Goal: Navigation & Orientation: Find specific page/section

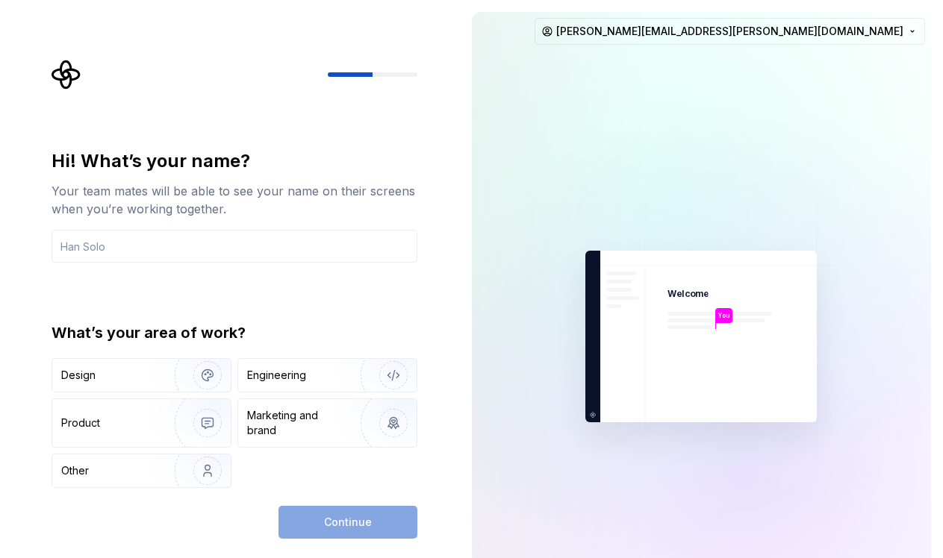
click at [816, 15] on div at bounding box center [658, 198] width 747 height 747
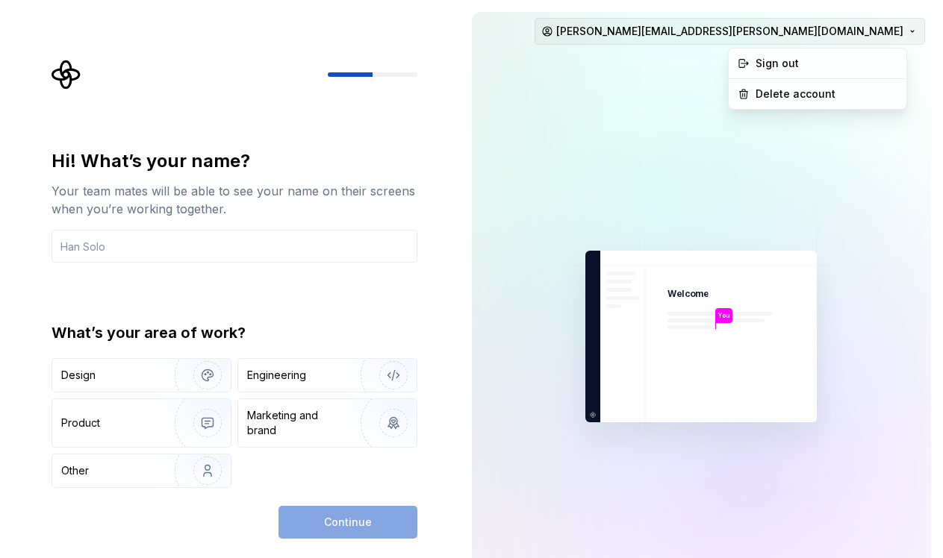
click at [792, 27] on html "Hi! What’s your name? Your team mates will be able to see your name on their sc…" at bounding box center [471, 279] width 943 height 558
click at [786, 55] on div "Sign out" at bounding box center [818, 64] width 172 height 24
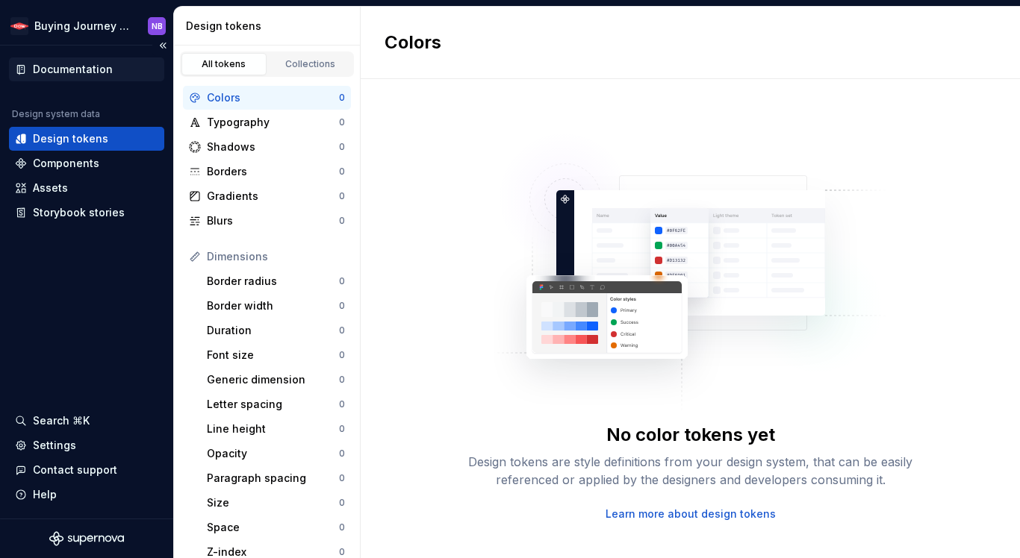
click at [87, 74] on div "Documentation" at bounding box center [73, 69] width 80 height 15
click at [161, 46] on button "Collapse sidebar" at bounding box center [162, 45] width 21 height 21
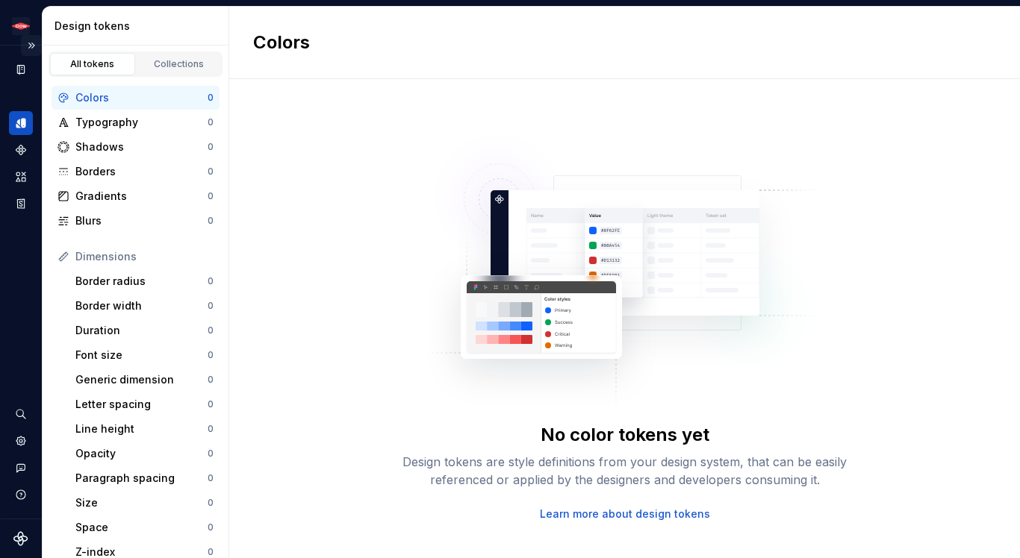
click at [31, 46] on button "Expand sidebar" at bounding box center [31, 45] width 21 height 21
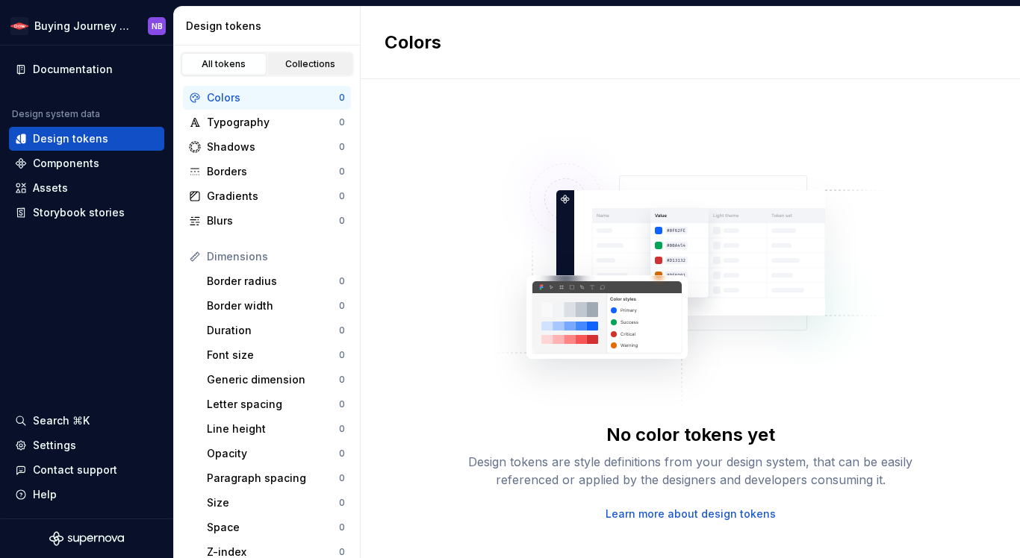
click at [290, 63] on div "Collections" at bounding box center [310, 64] width 75 height 12
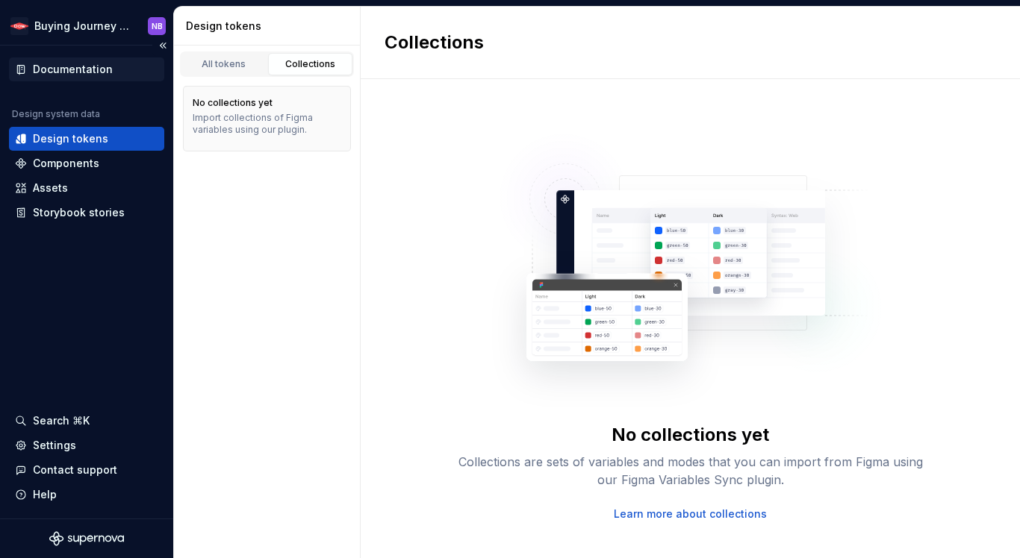
click at [80, 74] on div "Documentation" at bounding box center [73, 69] width 80 height 15
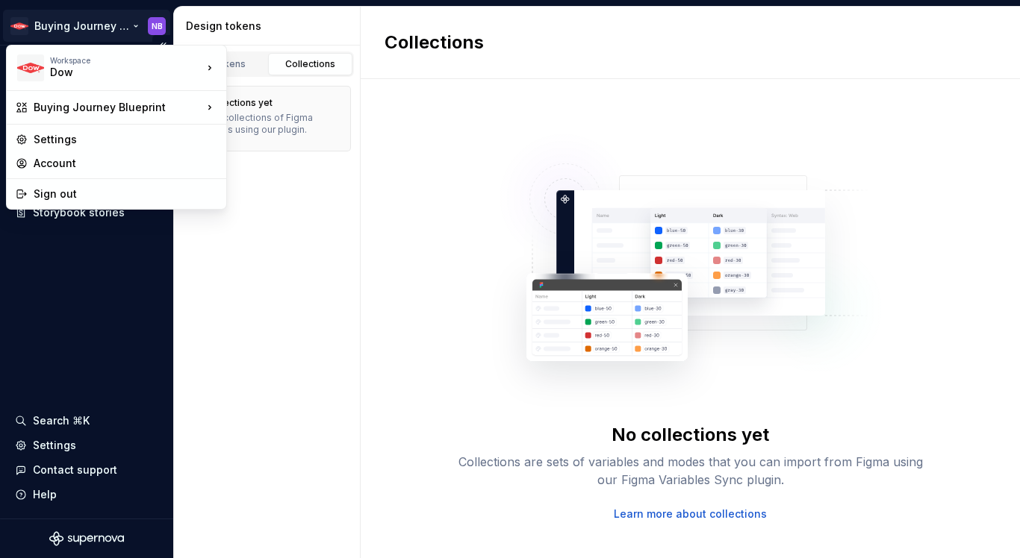
click at [158, 26] on html "Buying Journey Blueprint NB Documentation Design system data Design tokens Comp…" at bounding box center [510, 279] width 1020 height 558
click at [208, 111] on icon at bounding box center [209, 107] width 15 height 15
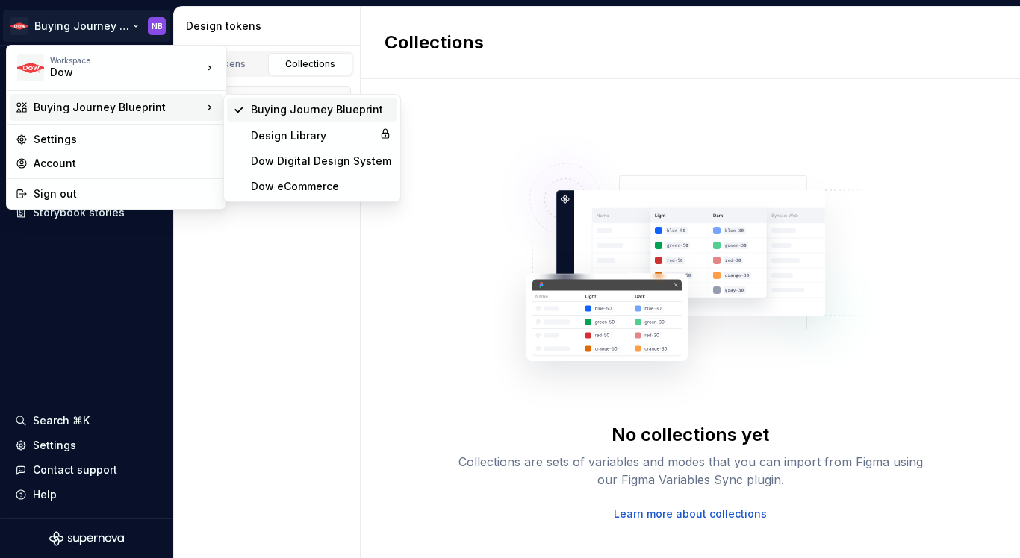
click at [295, 113] on div "Buying Journey Blueprint" at bounding box center [321, 109] width 140 height 15
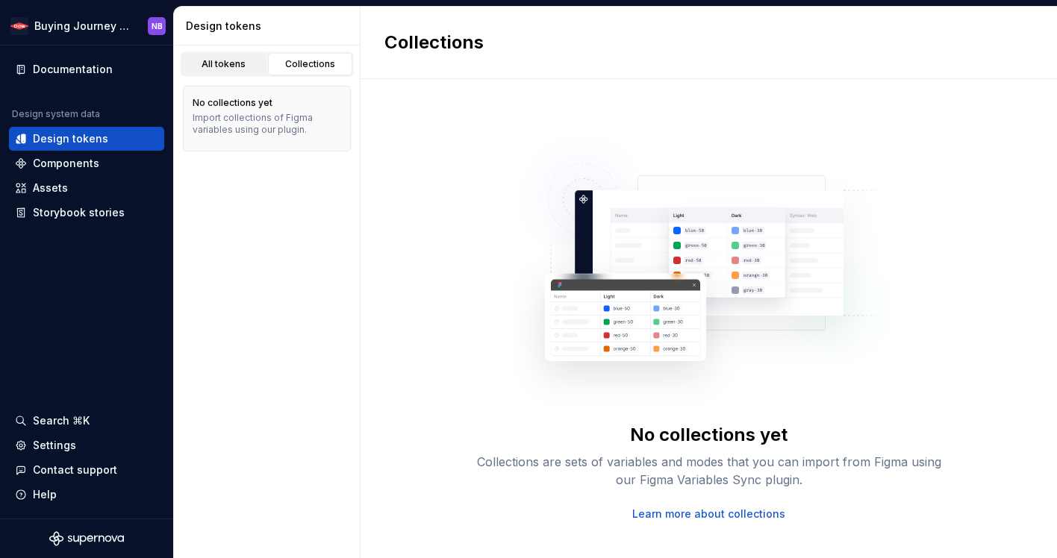
click at [239, 60] on div "All tokens" at bounding box center [224, 64] width 75 height 12
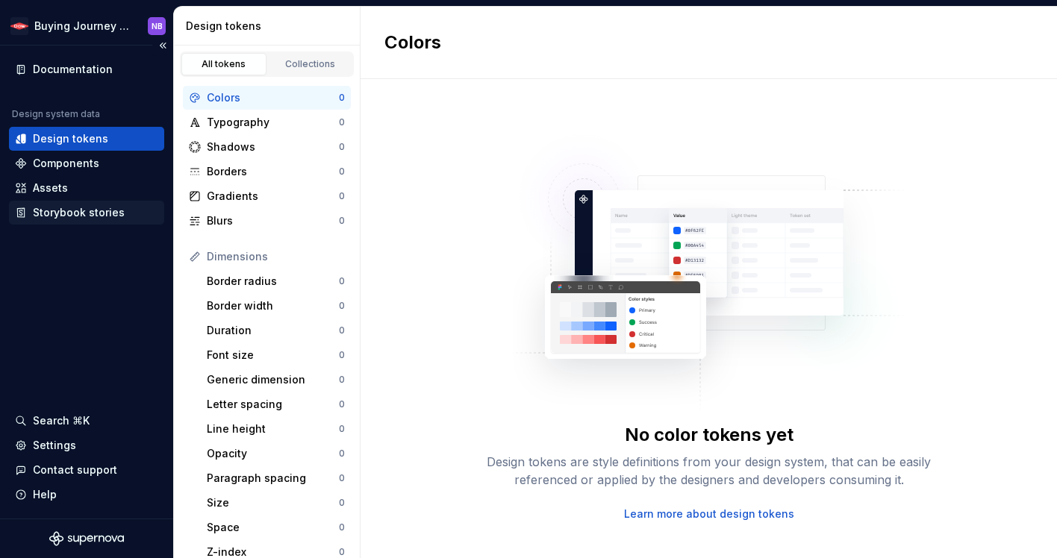
click at [76, 203] on div "Storybook stories" at bounding box center [86, 213] width 155 height 24
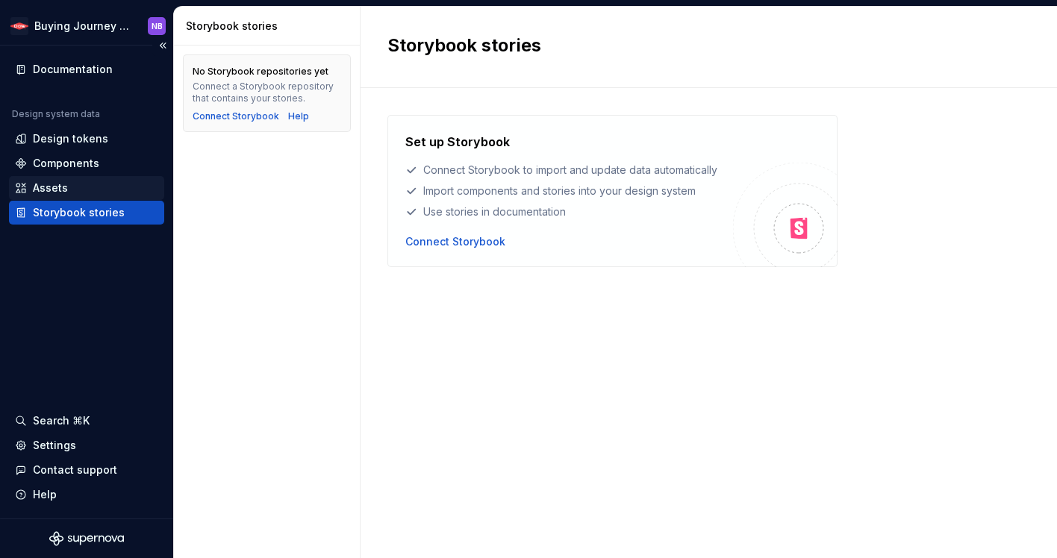
click at [72, 182] on div "Assets" at bounding box center [86, 188] width 143 height 15
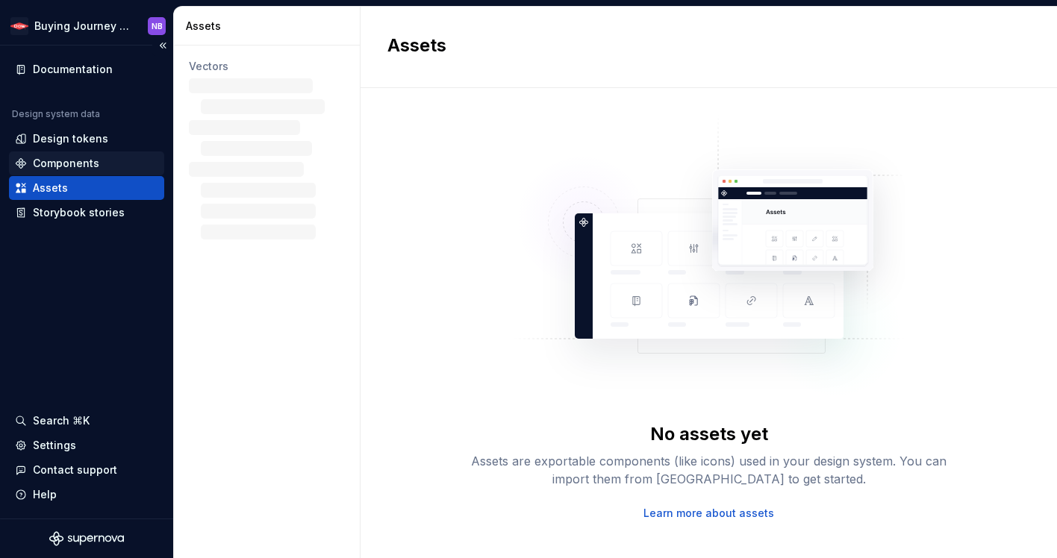
click at [74, 166] on div "Components" at bounding box center [66, 163] width 66 height 15
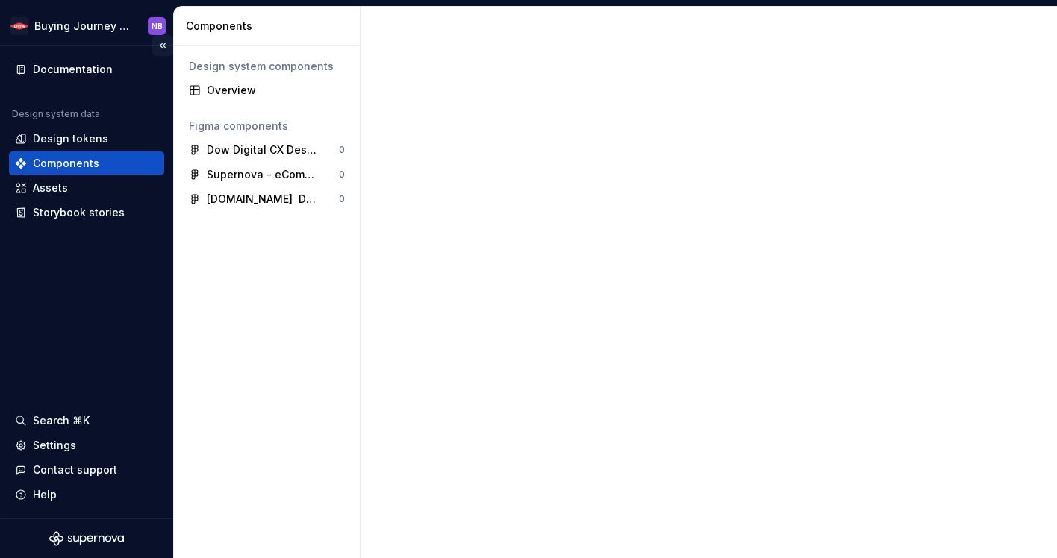
click at [161, 44] on button "Collapse sidebar" at bounding box center [162, 45] width 21 height 21
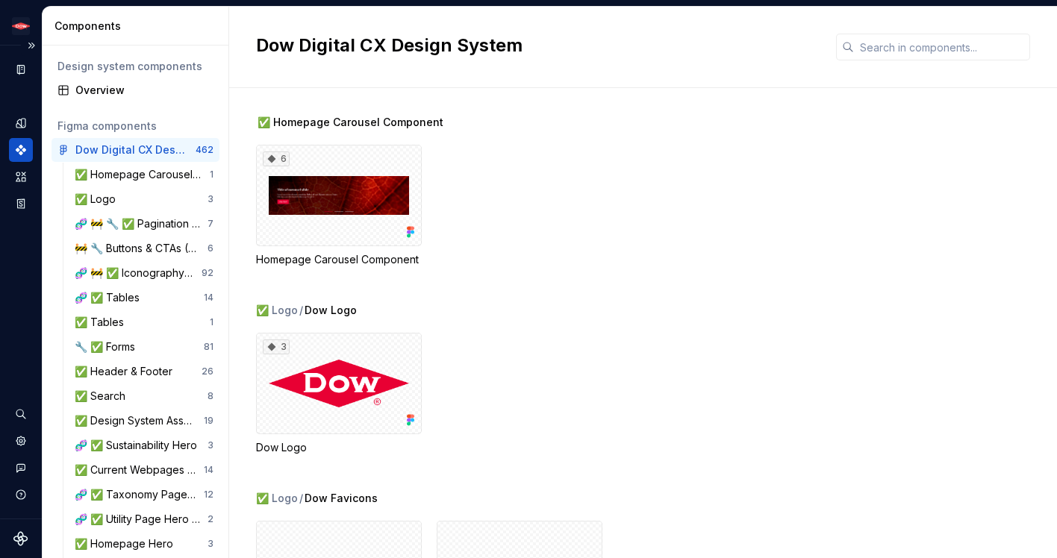
click at [31, 87] on div "Design system data" at bounding box center [21, 136] width 24 height 158
click at [31, 55] on button "Expand sidebar" at bounding box center [31, 45] width 21 height 21
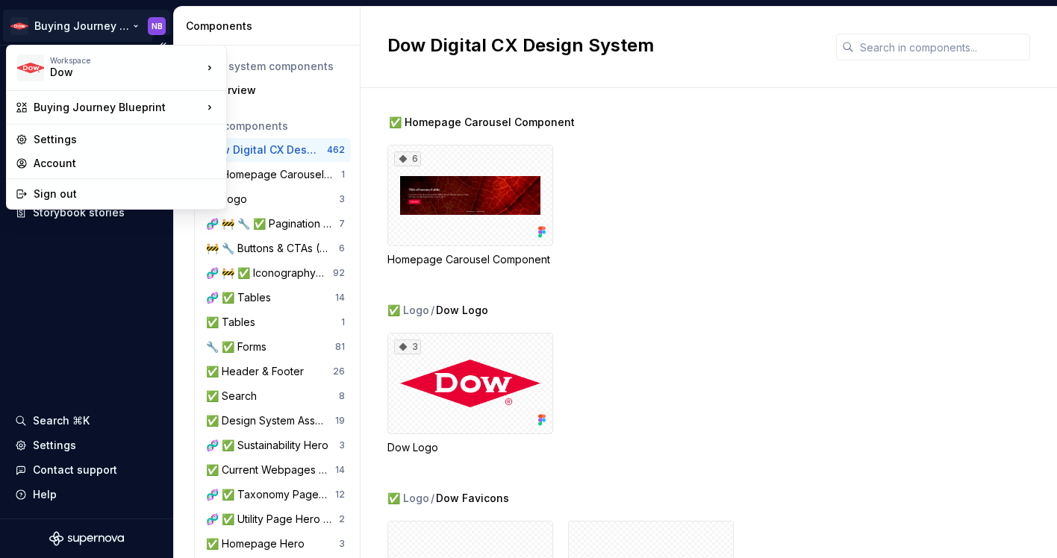
click at [115, 28] on html "Buying Journey Blueprint NB Documentation Design system data Design tokens Comp…" at bounding box center [528, 279] width 1057 height 558
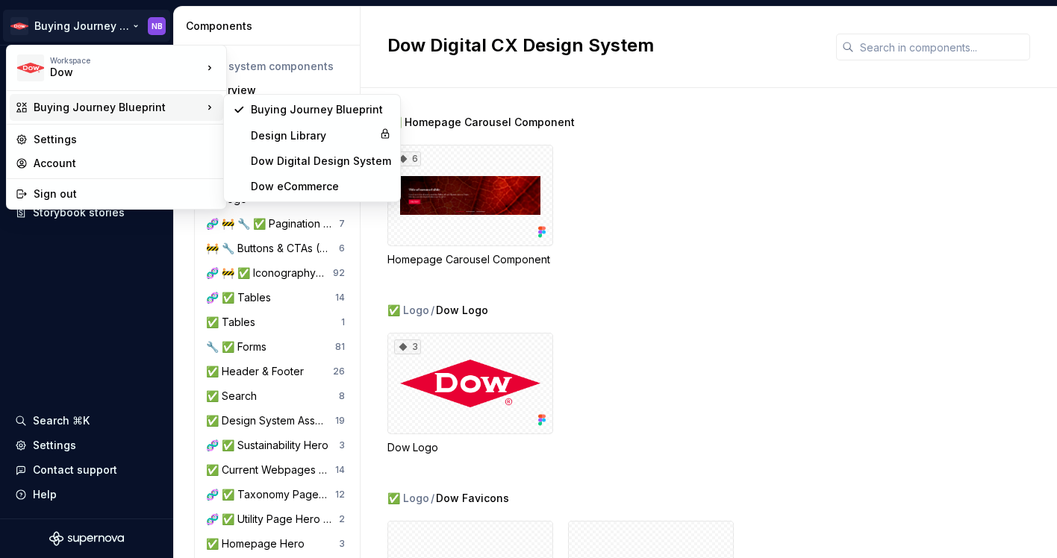
click at [136, 110] on div "Buying Journey Blueprint" at bounding box center [118, 107] width 169 height 15
click at [294, 105] on div "Buying Journey Blueprint" at bounding box center [321, 109] width 140 height 15
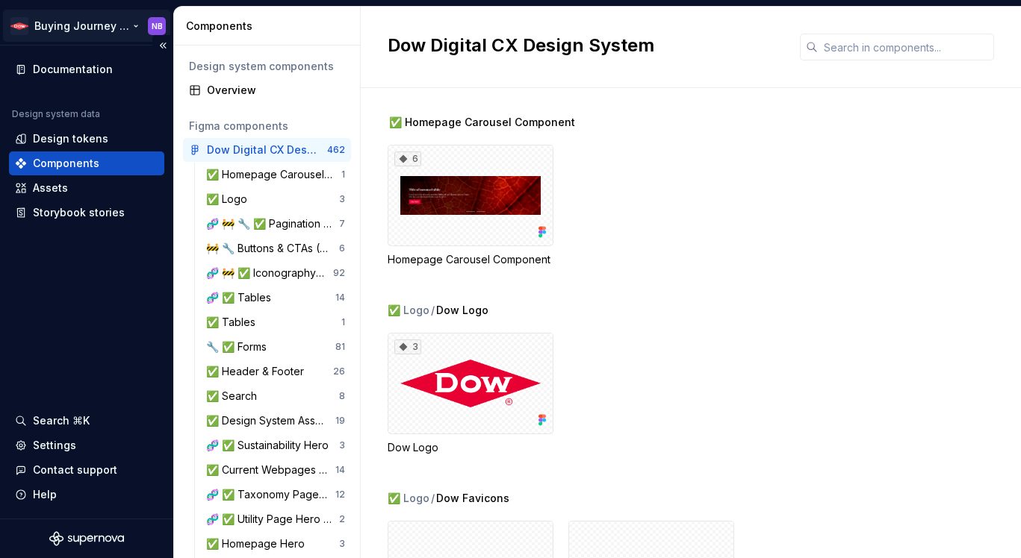
click at [20, 34] on html "Buying Journey Blueprint NB Documentation Design system data Design tokens Comp…" at bounding box center [510, 279] width 1021 height 558
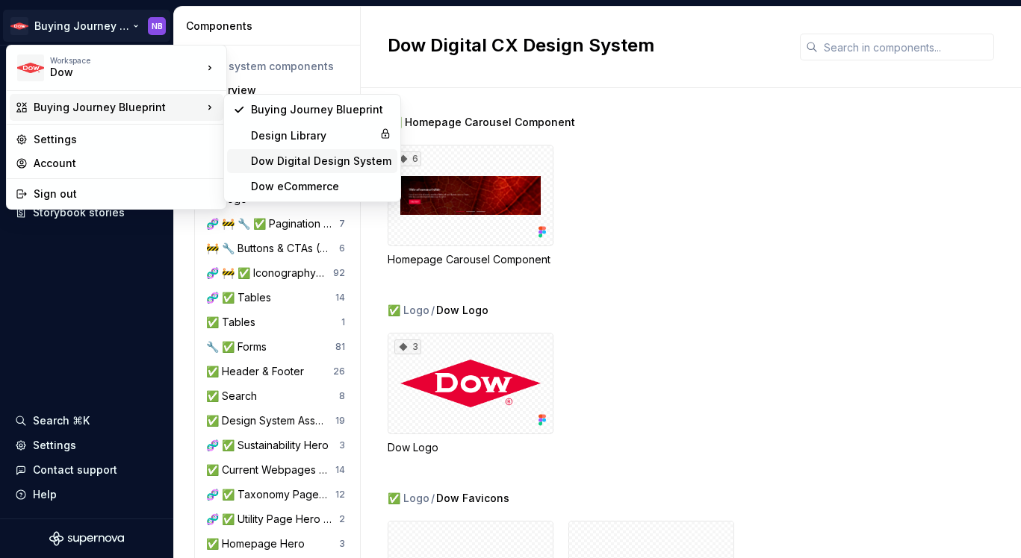
click at [340, 169] on div "Dow Digital Design System" at bounding box center [312, 161] width 170 height 24
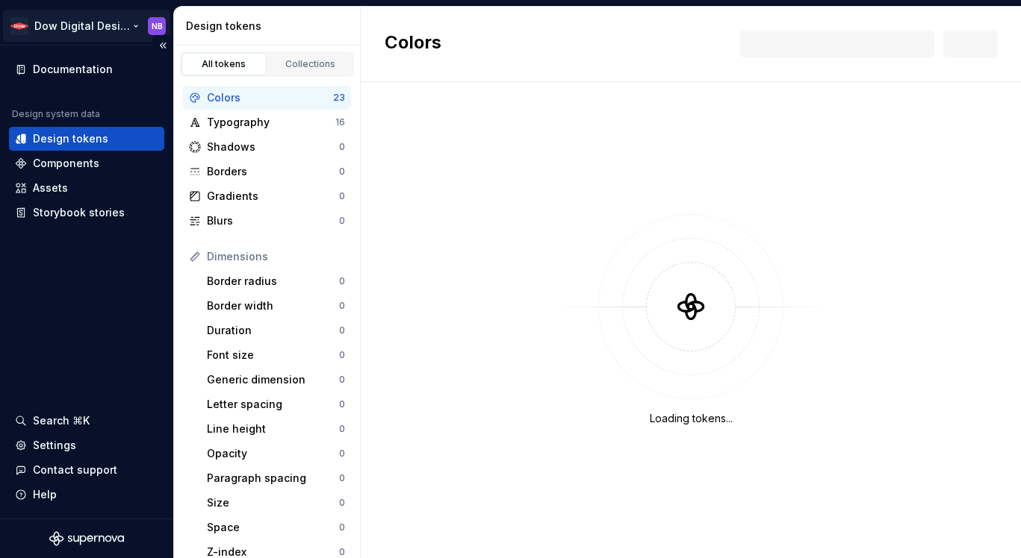
click at [125, 27] on html "Dow Digital Design System NB Documentation Design system data Design tokens Com…" at bounding box center [510, 279] width 1021 height 558
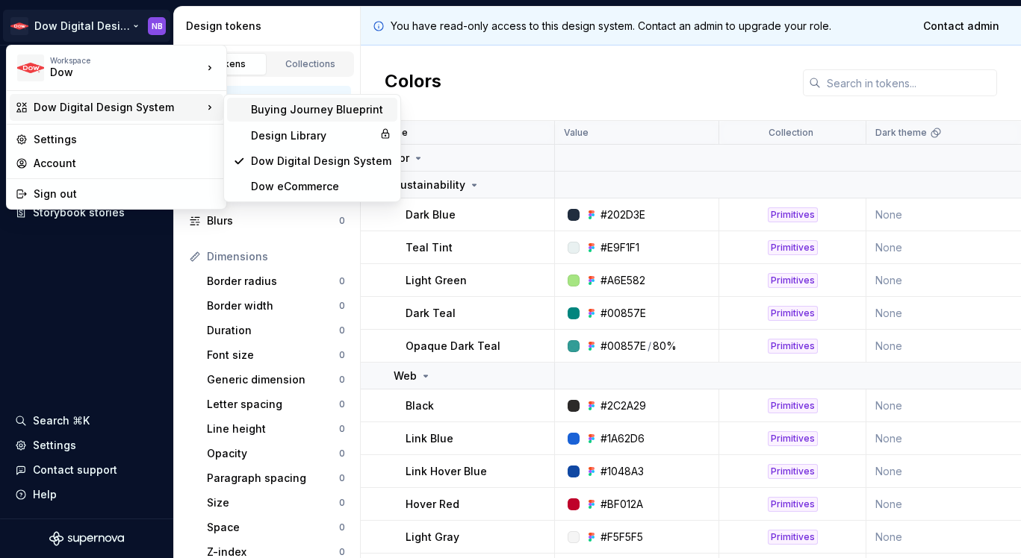
click at [271, 110] on div "Buying Journey Blueprint" at bounding box center [321, 109] width 140 height 15
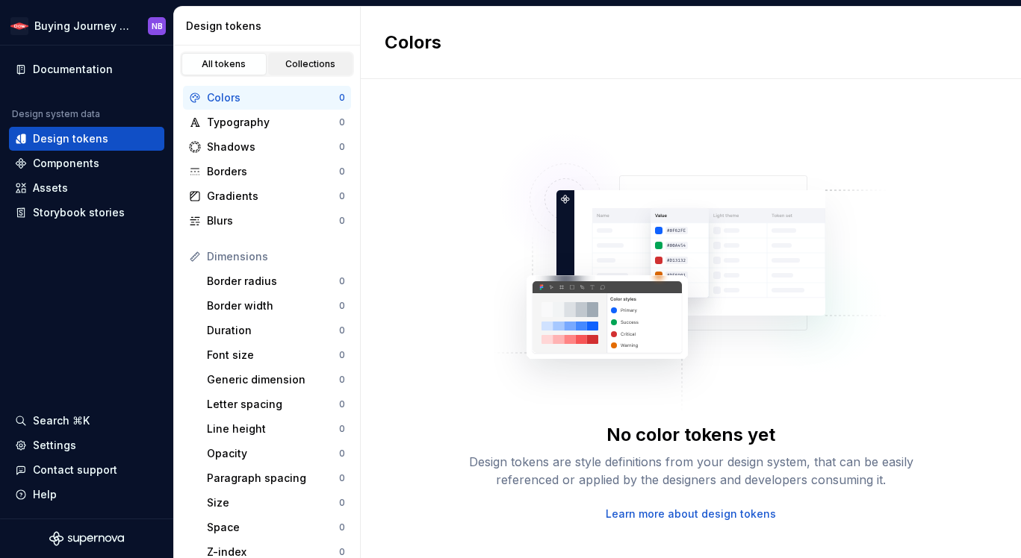
click at [293, 60] on div "Collections" at bounding box center [310, 64] width 75 height 12
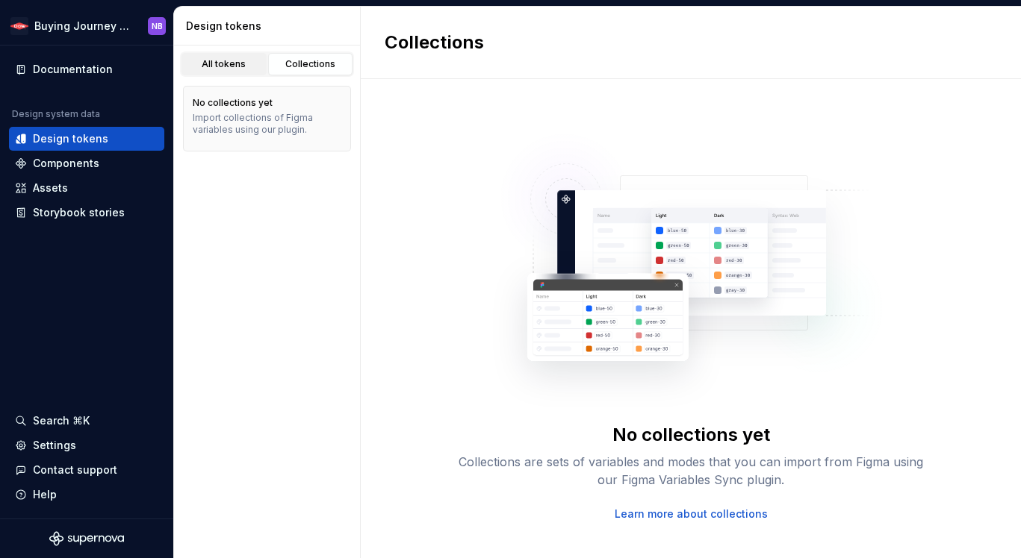
click at [242, 69] on div "All tokens" at bounding box center [224, 64] width 75 height 12
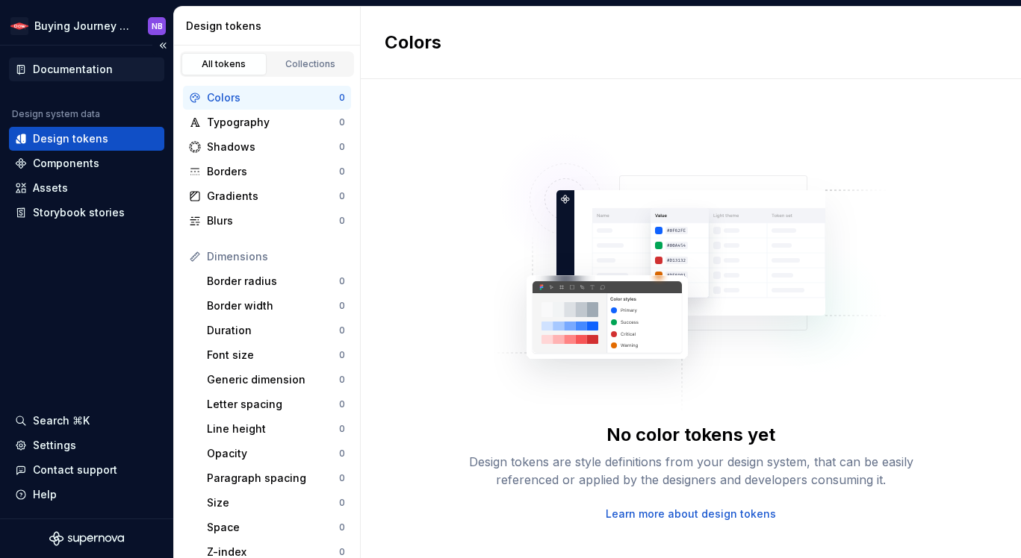
click at [134, 72] on div "Documentation" at bounding box center [86, 69] width 143 height 15
click at [91, 72] on div "Documentation" at bounding box center [73, 69] width 80 height 15
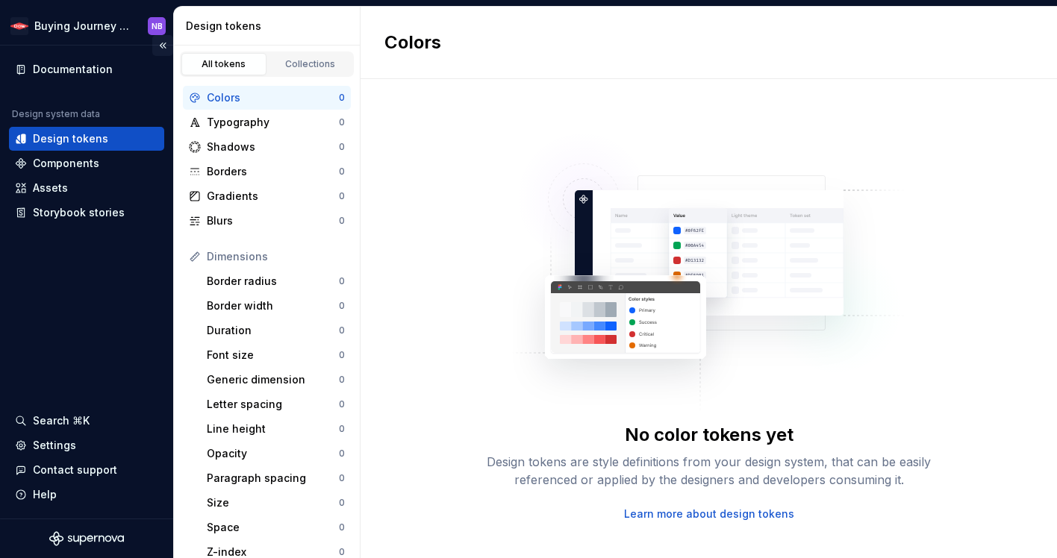
click at [167, 41] on button "Collapse sidebar" at bounding box center [162, 45] width 21 height 21
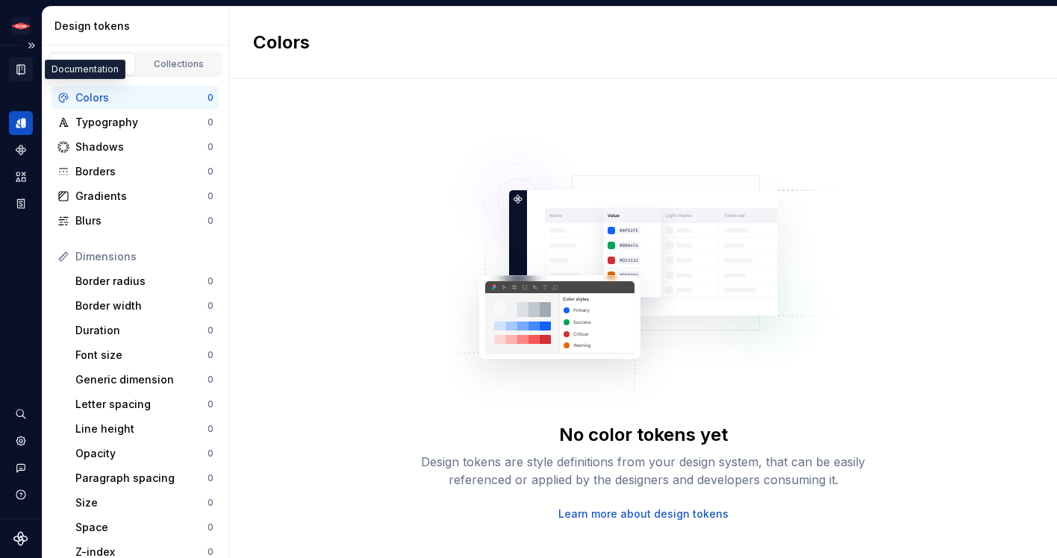
click at [31, 62] on div "Documentation" at bounding box center [21, 69] width 24 height 24
click at [21, 120] on icon "Design tokens" at bounding box center [20, 122] width 13 height 13
click at [19, 62] on div "Documentation" at bounding box center [21, 69] width 24 height 24
click at [19, 68] on icon "Documentation" at bounding box center [20, 70] width 7 height 10
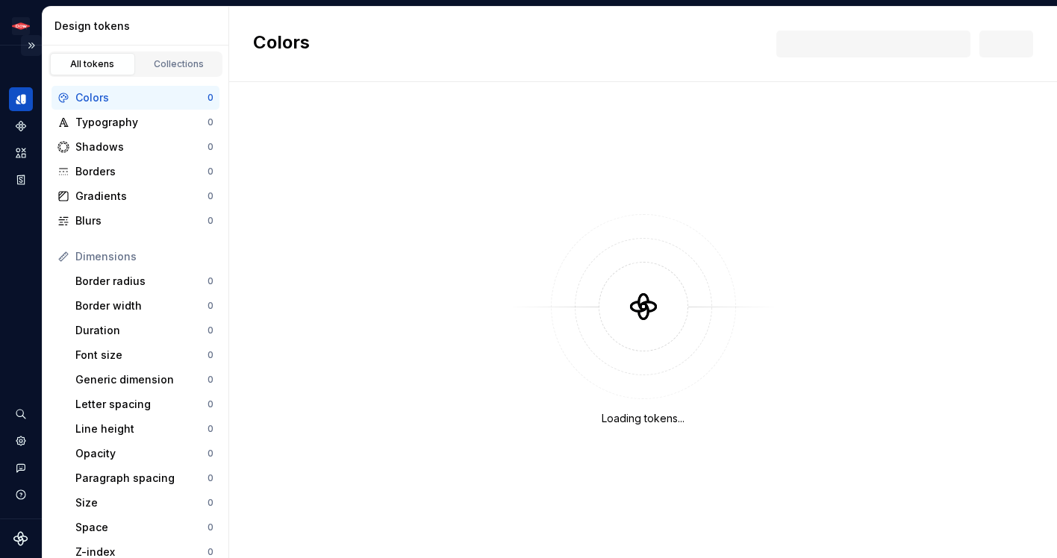
click at [37, 47] on button "Expand sidebar" at bounding box center [31, 45] width 21 height 21
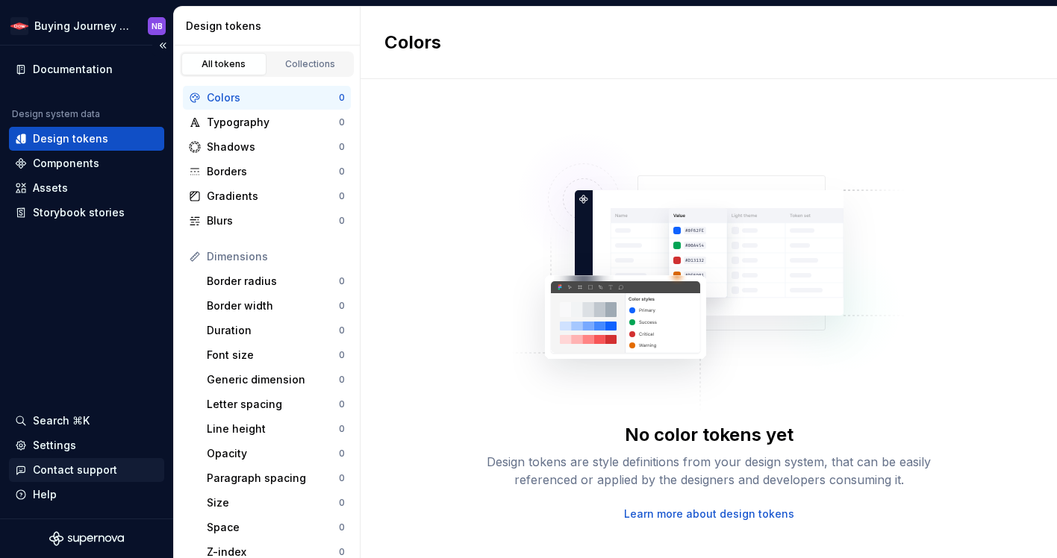
click at [79, 463] on div "Contact support" at bounding box center [75, 470] width 84 height 15
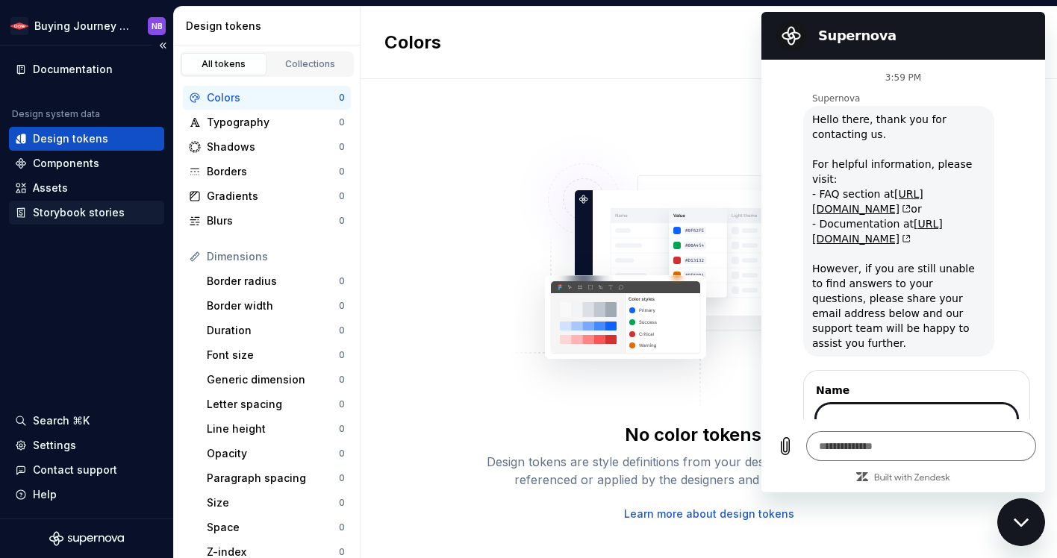
click at [123, 204] on div "Storybook stories" at bounding box center [86, 213] width 155 height 24
type textarea "*"
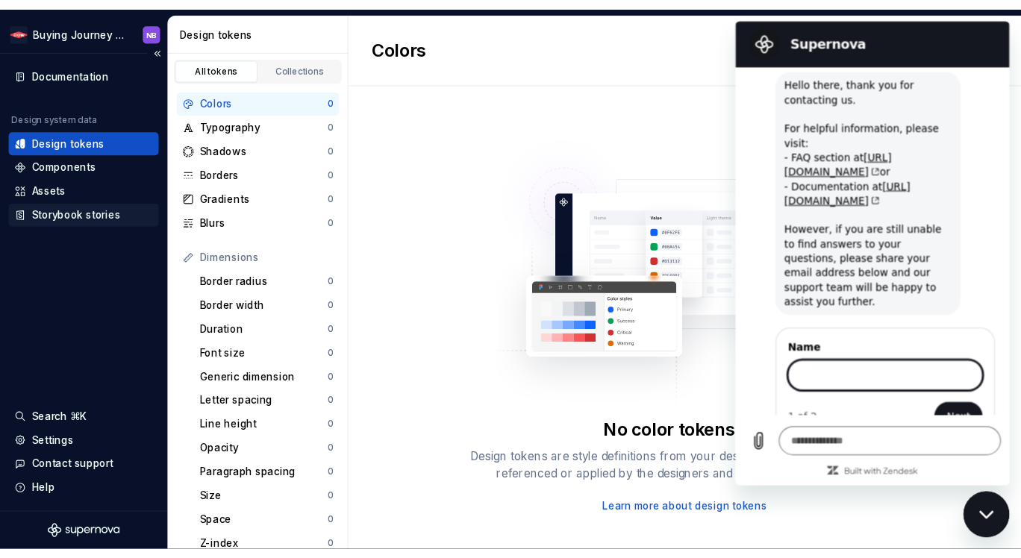
scroll to position [40, 0]
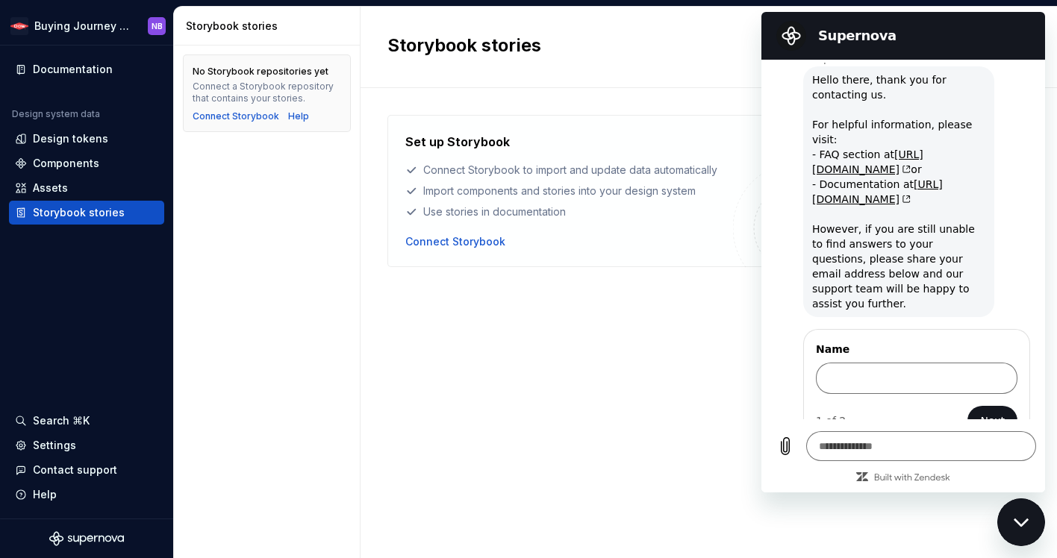
click at [759, 201] on img at bounding box center [785, 215] width 105 height 105
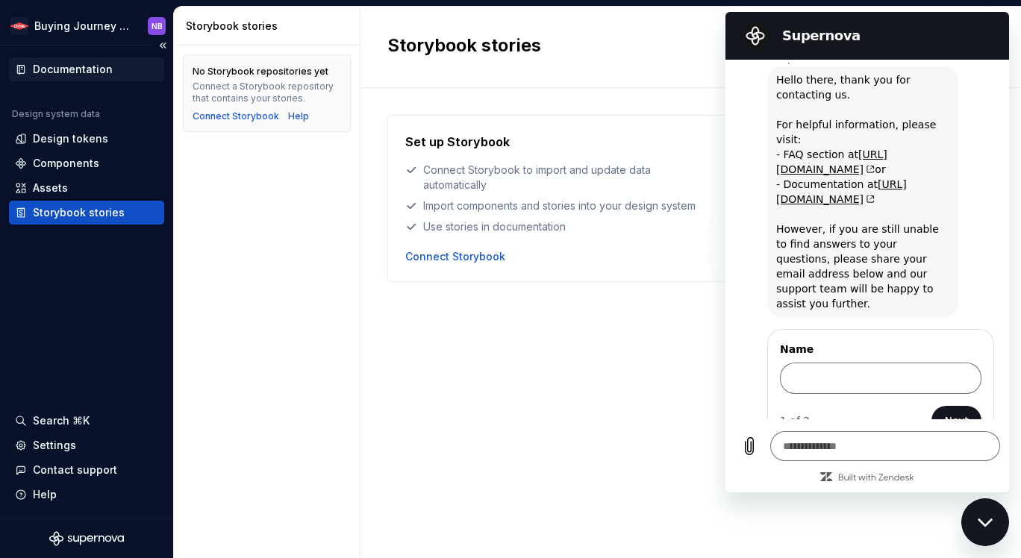
click at [151, 70] on div "Documentation" at bounding box center [86, 69] width 143 height 15
